Goal: Navigation & Orientation: Understand site structure

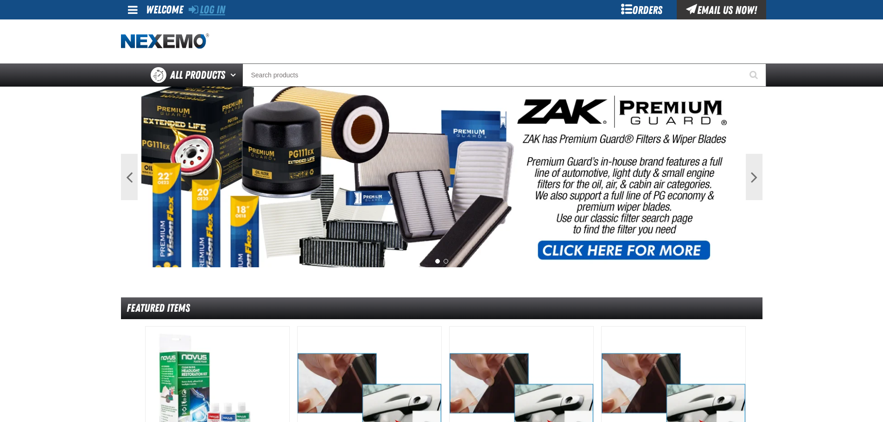
click at [215, 10] on link "Log In" at bounding box center [207, 9] width 37 height 13
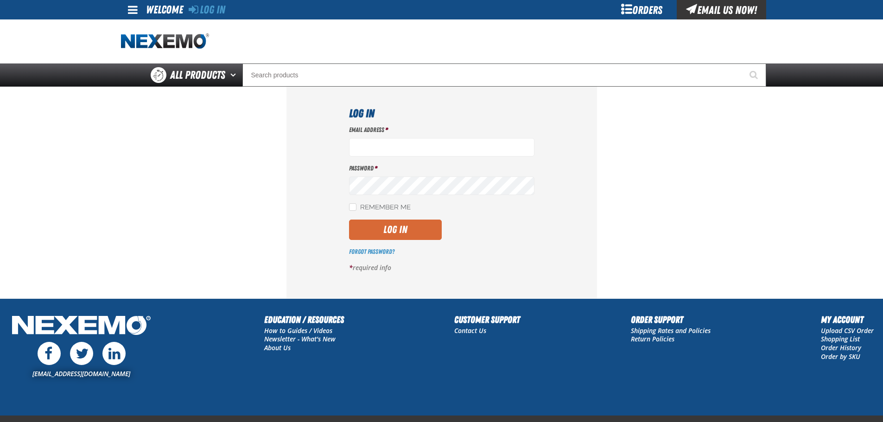
type input "[EMAIL_ADDRESS][DOMAIN_NAME]"
click at [406, 234] on button "Log In" at bounding box center [395, 230] width 93 height 20
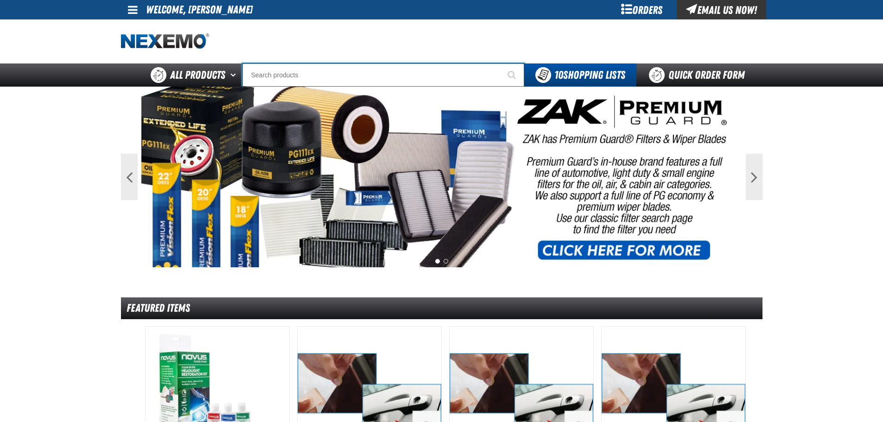
click at [280, 75] on input "Search" at bounding box center [383, 74] width 282 height 23
type input "D"
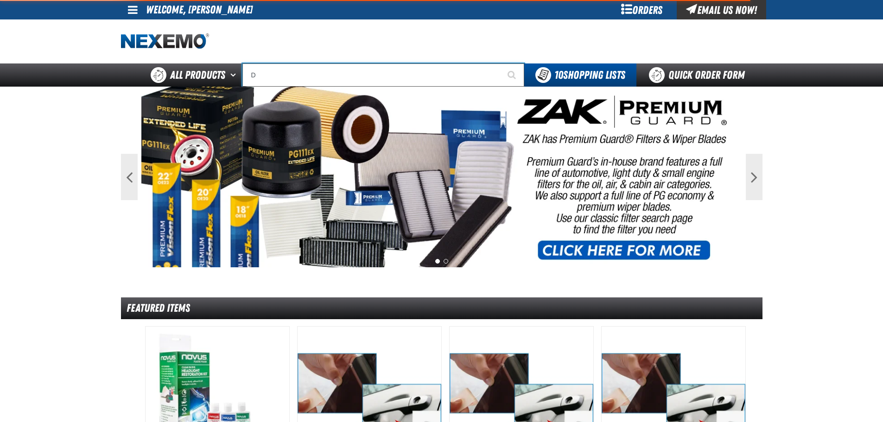
type input "D Alkaline Battery 1.5 Volt (ph)"
type input "DE"
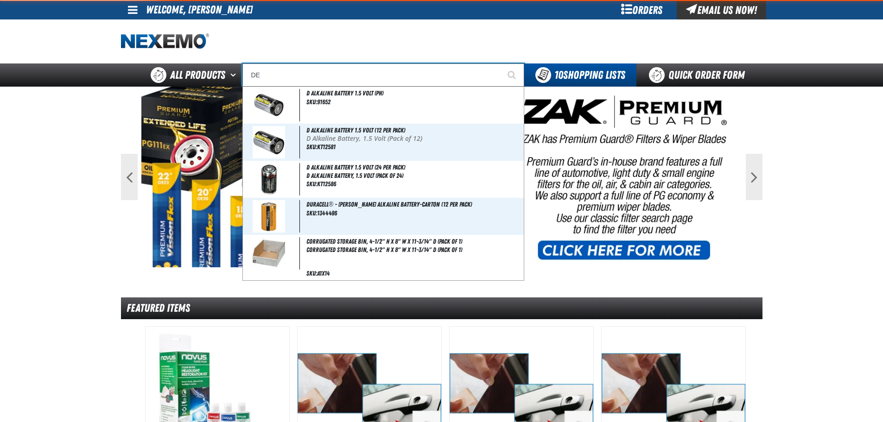
type input "DEMO"
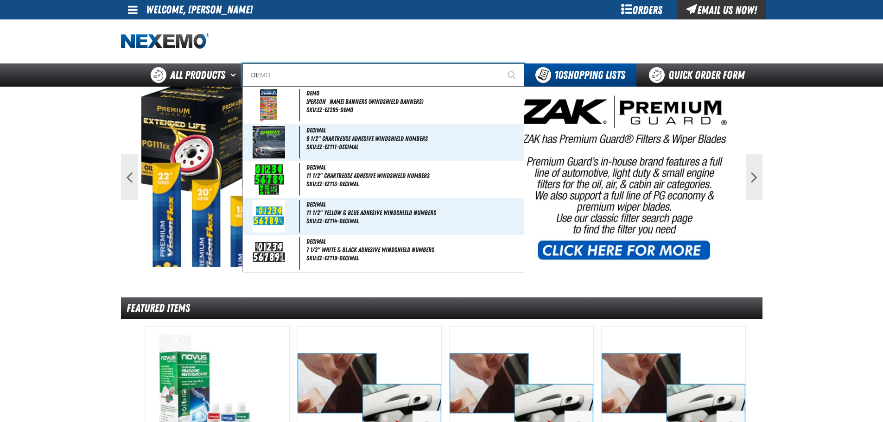
type input "D"
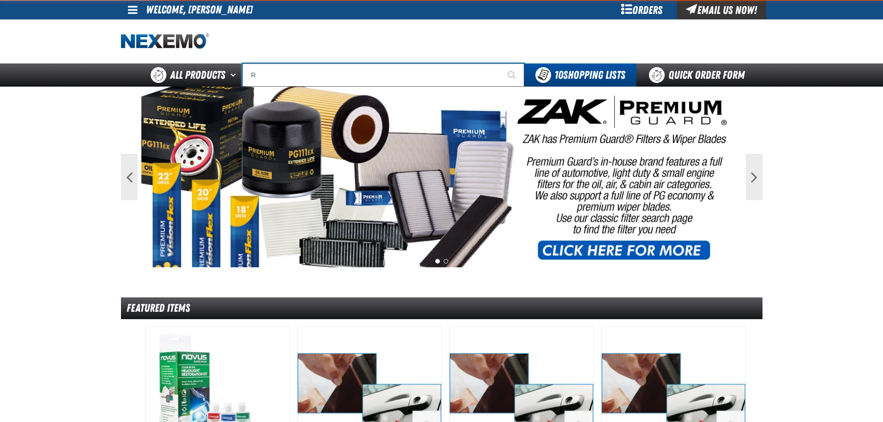
type input "RA"
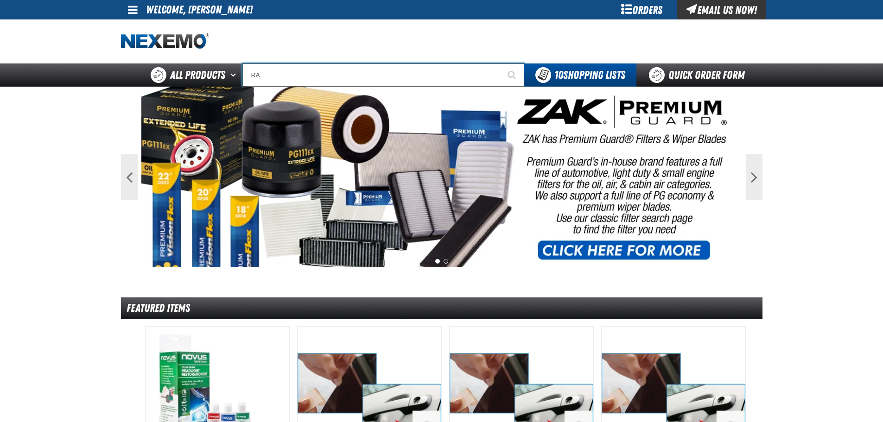
type input "RAM"
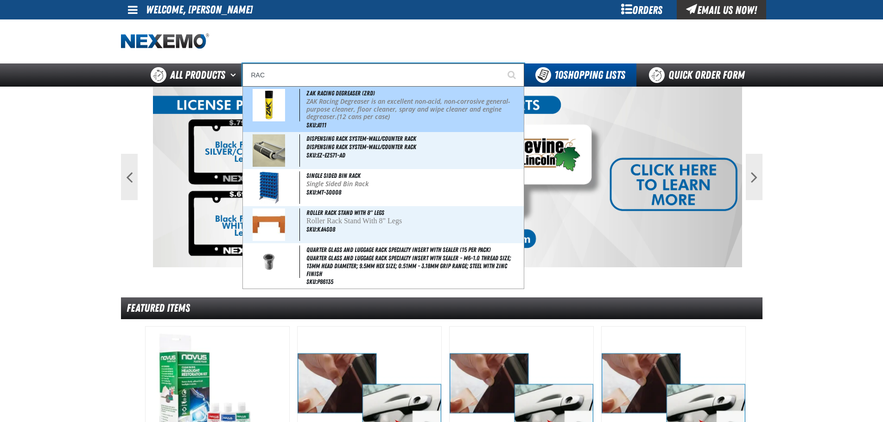
click at [310, 93] on span "ZAK Racing Degreaser (ZRD)" at bounding box center [340, 92] width 68 height 7
type input "ZAK Racing Degreaser (ZRD)"
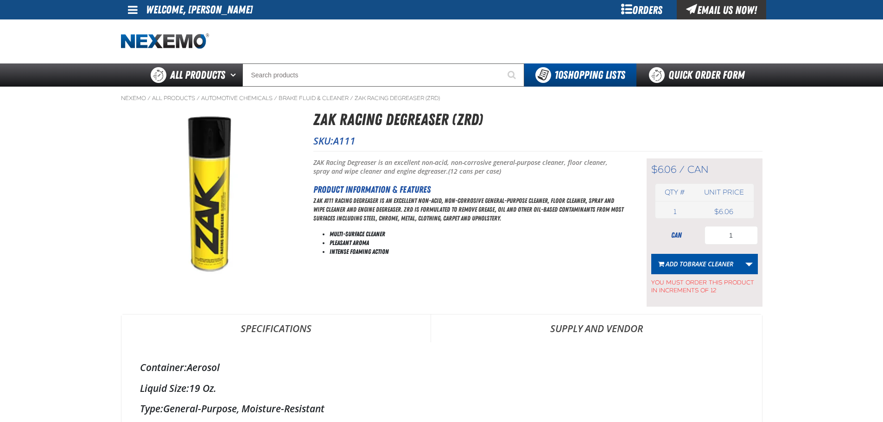
click at [135, 13] on span at bounding box center [133, 9] width 10 height 11
click at [85, 156] on main "Nexemo / All Products / / / A111" at bounding box center [441, 402] width 883 height 630
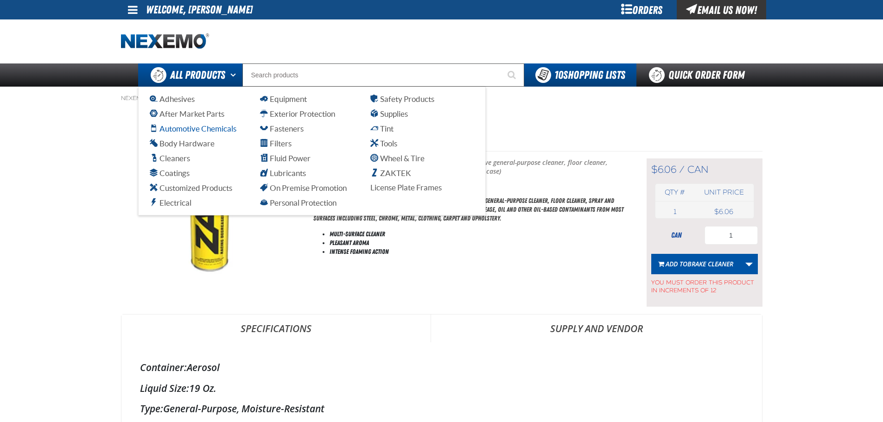
click at [212, 130] on span "Automotive Chemicals" at bounding box center [193, 128] width 87 height 9
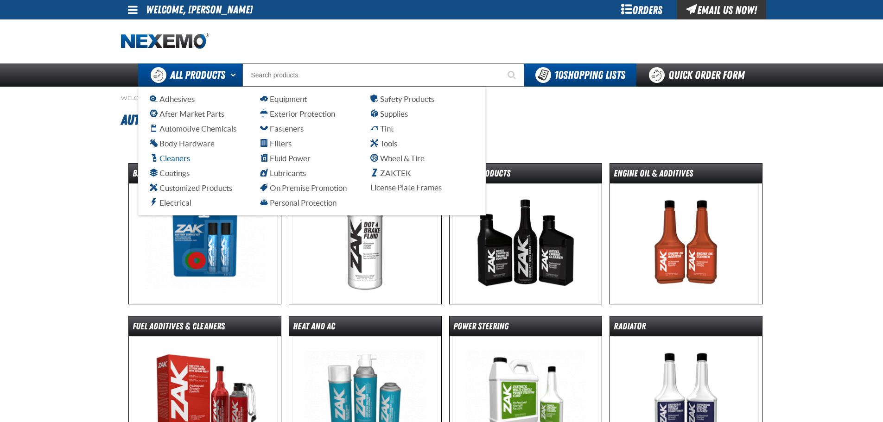
click at [177, 160] on span "Cleaners" at bounding box center [170, 158] width 40 height 9
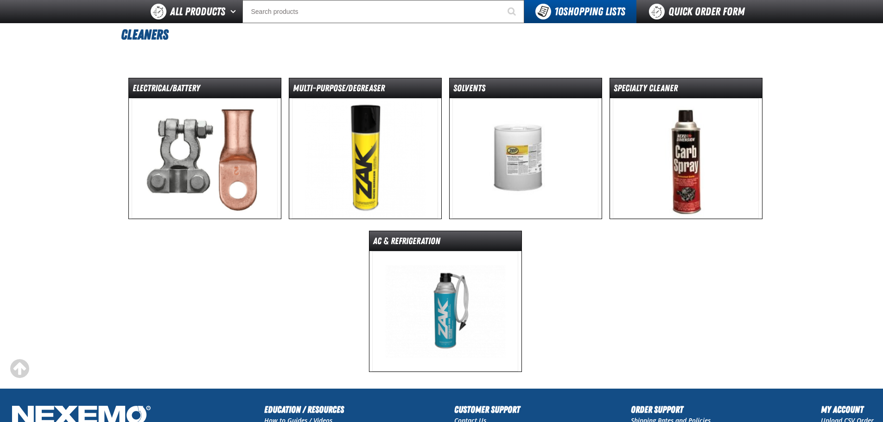
scroll to position [46, 0]
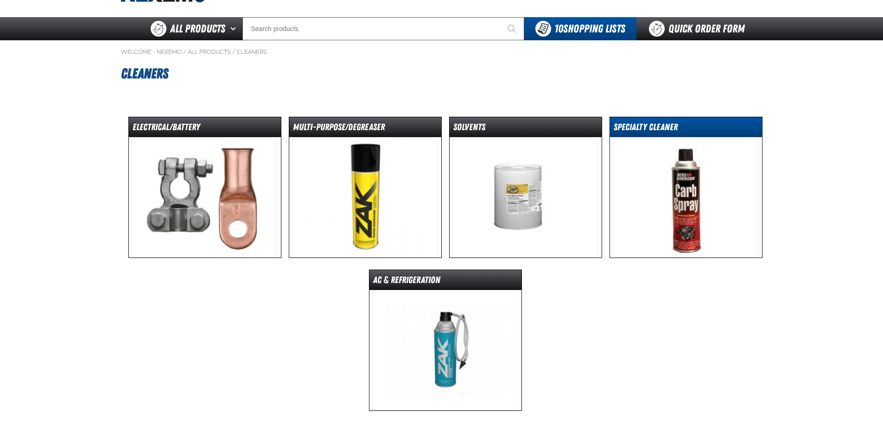
click at [638, 123] on dt "Specialty Cleaner" at bounding box center [686, 129] width 152 height 16
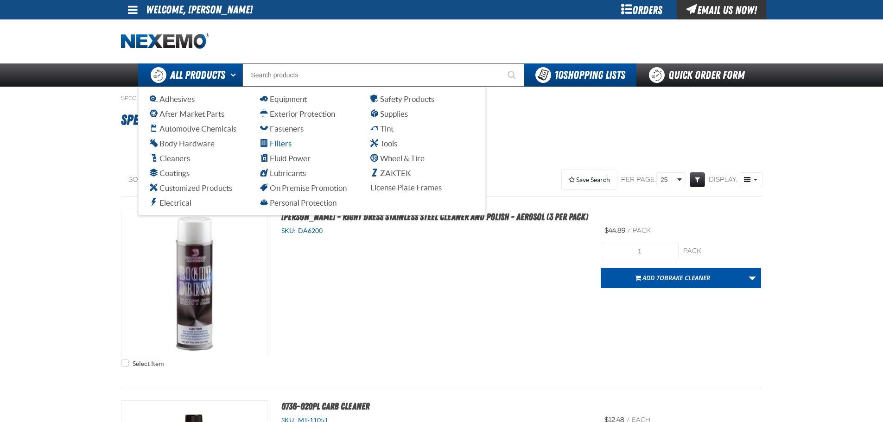
click at [281, 146] on span "Filters" at bounding box center [276, 143] width 32 height 9
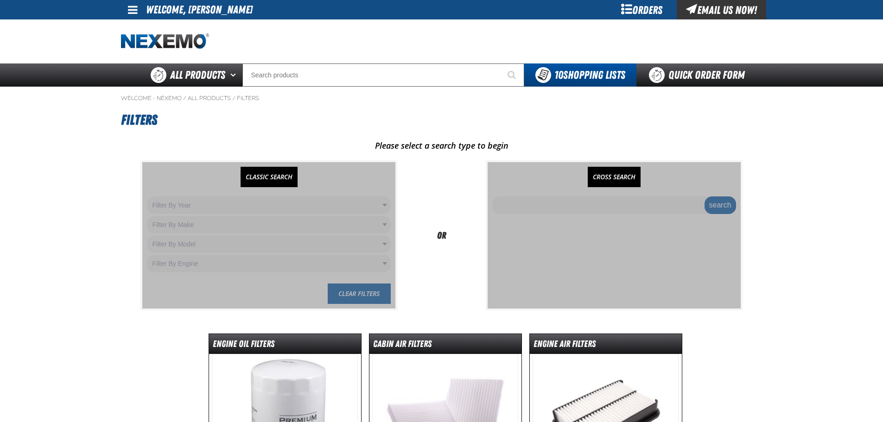
click at [256, 201] on div at bounding box center [268, 235] width 253 height 146
click at [349, 201] on div at bounding box center [268, 235] width 253 height 146
click at [268, 174] on link "CLASSIC SEARCH" at bounding box center [268, 177] width 57 height 20
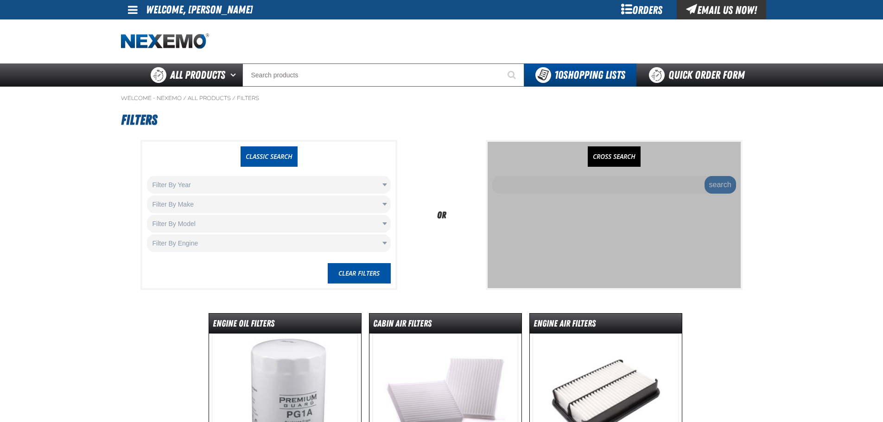
click at [384, 185] on body "Skip to Main Content Staging Site 5.1 Upgrade Site My Account My Account Suppor…" at bounding box center [441, 324] width 883 height 648
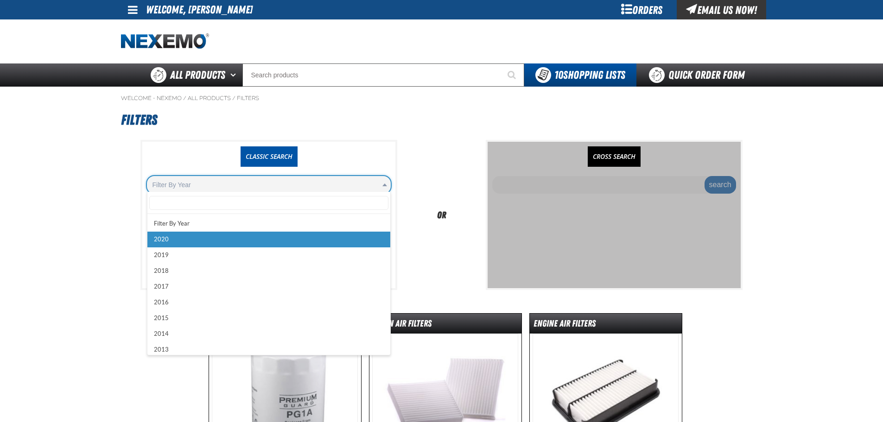
click at [101, 222] on body "Skip to Main Content Staging Site 5.1 Upgrade Site My Account My Account Suppor…" at bounding box center [441, 324] width 883 height 648
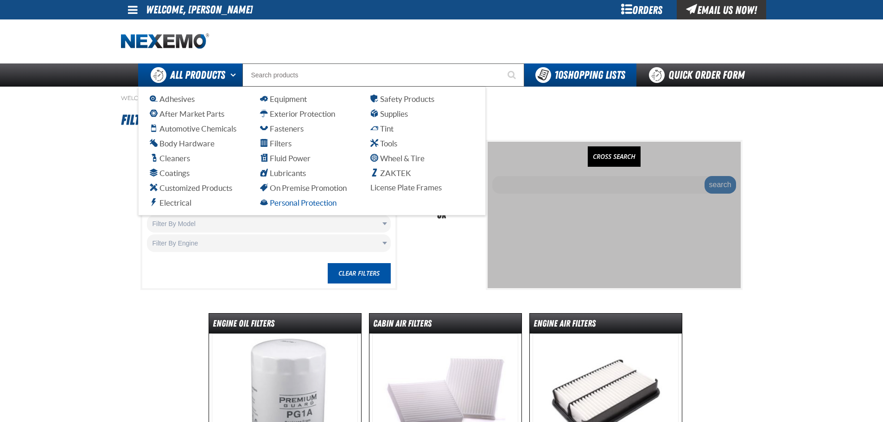
click at [306, 201] on span "Personal Protection" at bounding box center [298, 202] width 76 height 9
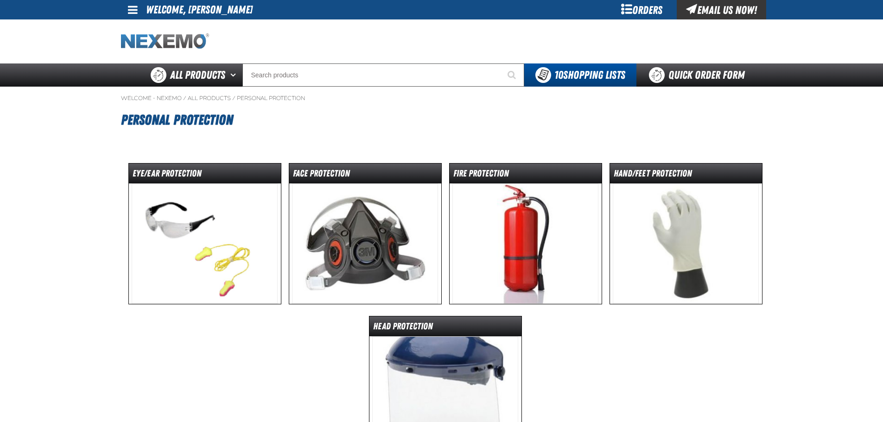
click at [184, 35] on img "Home" at bounding box center [165, 41] width 88 height 16
